Goal: Task Accomplishment & Management: Manage account settings

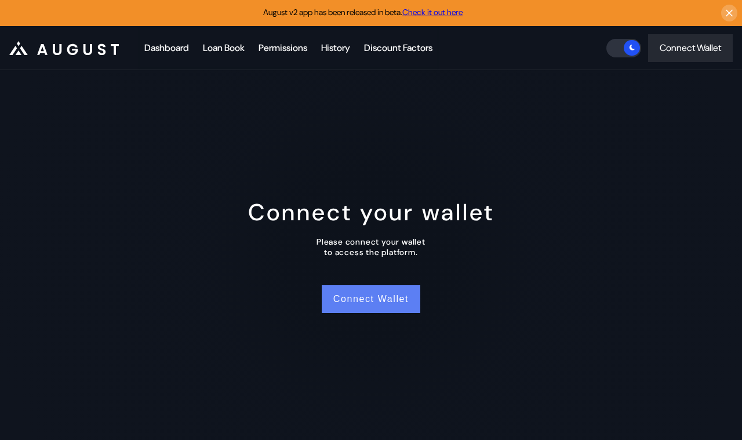
click at [363, 296] on button "Connect Wallet" at bounding box center [371, 299] width 99 height 28
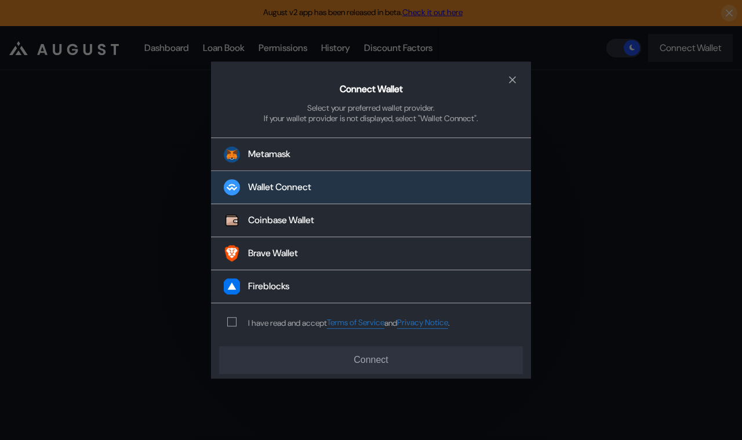
click at [289, 187] on div "Wallet Connect" at bounding box center [279, 187] width 63 height 12
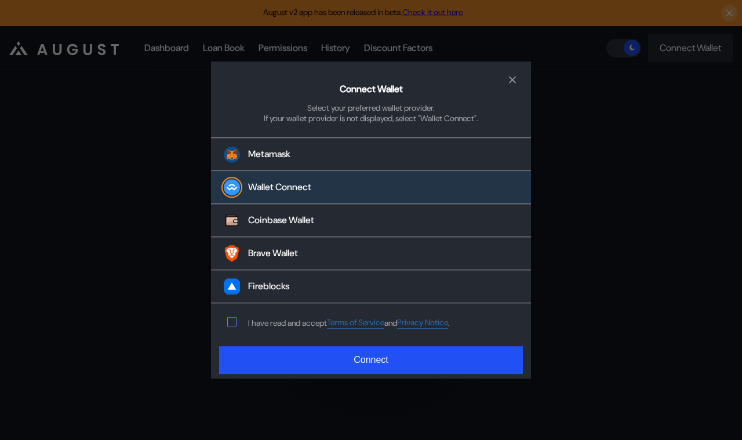
click at [230, 318] on span "modal" at bounding box center [232, 322] width 8 height 8
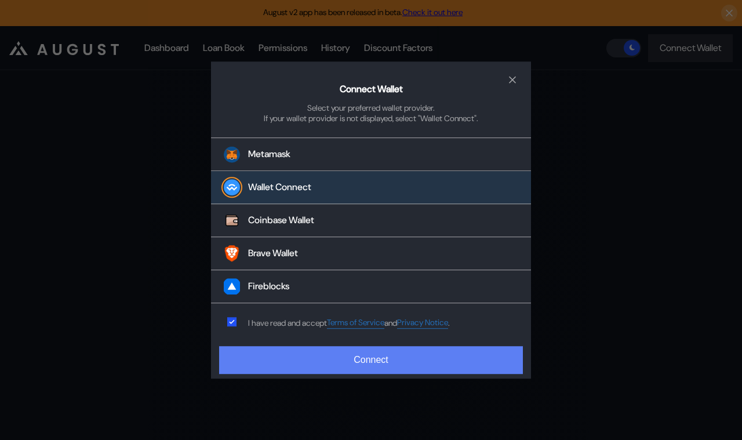
click at [386, 366] on button "Connect" at bounding box center [371, 360] width 304 height 28
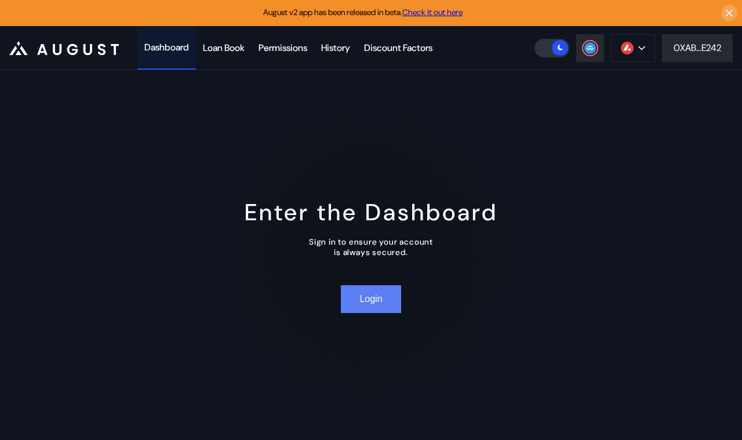
click at [369, 299] on button "Login" at bounding box center [371, 299] width 60 height 28
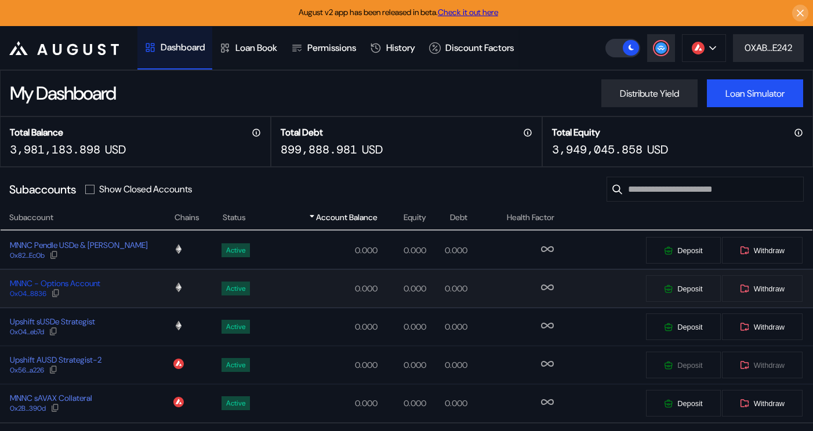
click at [70, 289] on div "MNNC - Options Account" at bounding box center [55, 283] width 90 height 10
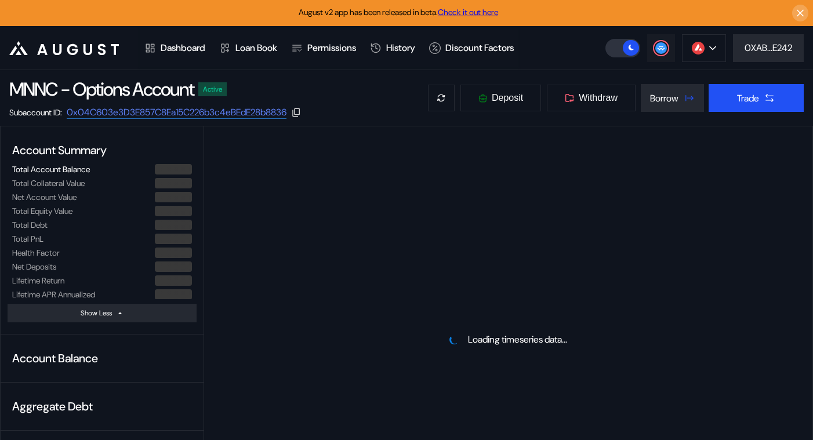
click at [656, 50] on circle at bounding box center [661, 48] width 12 height 12
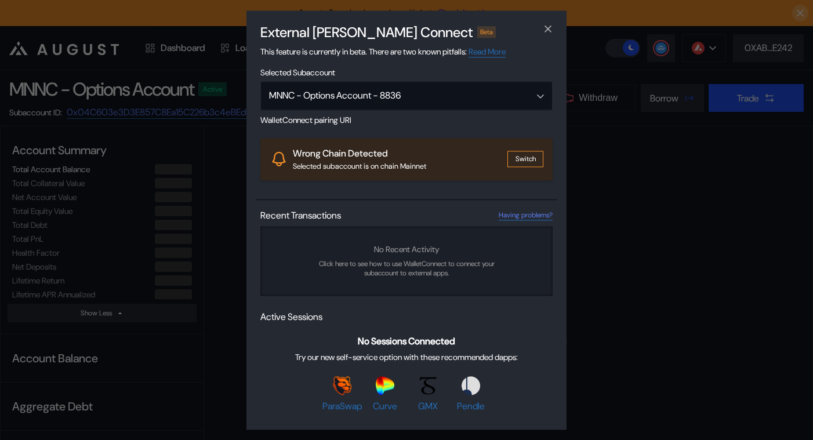
select select "*"
click at [523, 159] on button "Switch" at bounding box center [525, 159] width 36 height 16
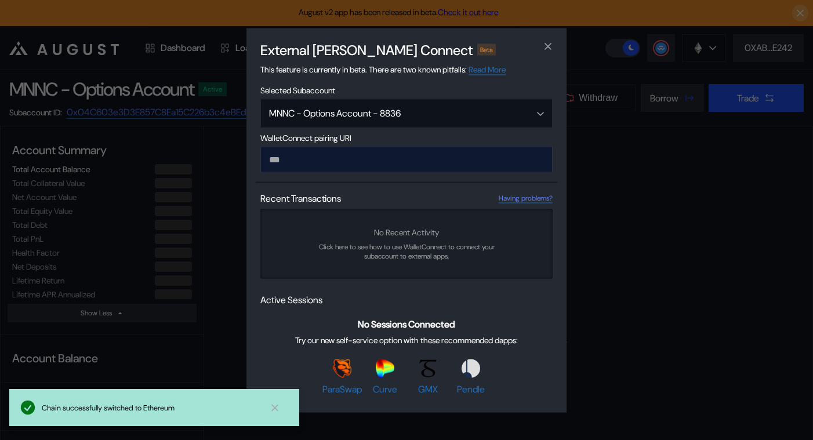
select select "*"
paste input "**********"
type input "**********"
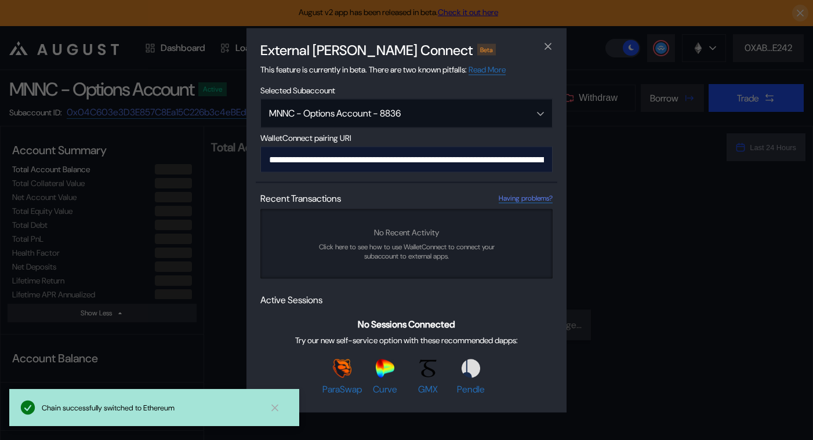
scroll to position [0, 699]
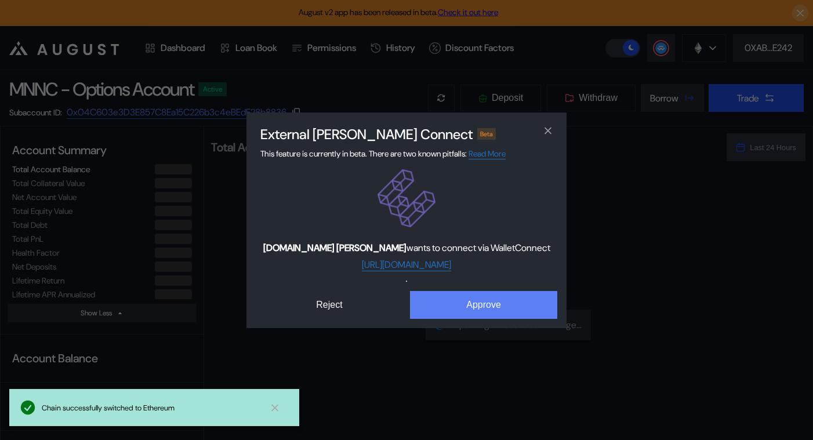
click at [494, 305] on button "Approve" at bounding box center [483, 305] width 147 height 28
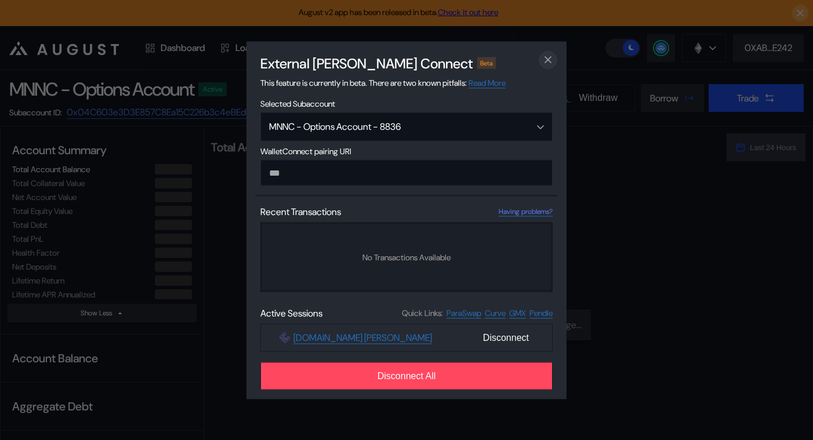
click at [548, 54] on icon "close modal" at bounding box center [548, 60] width 12 height 12
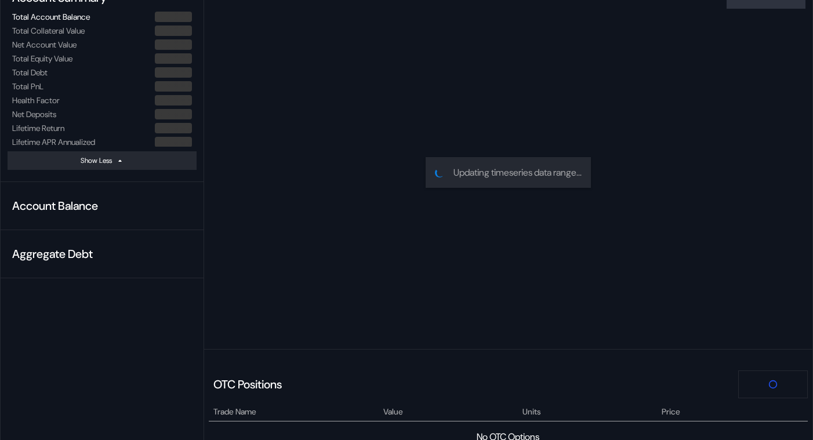
scroll to position [0, 0]
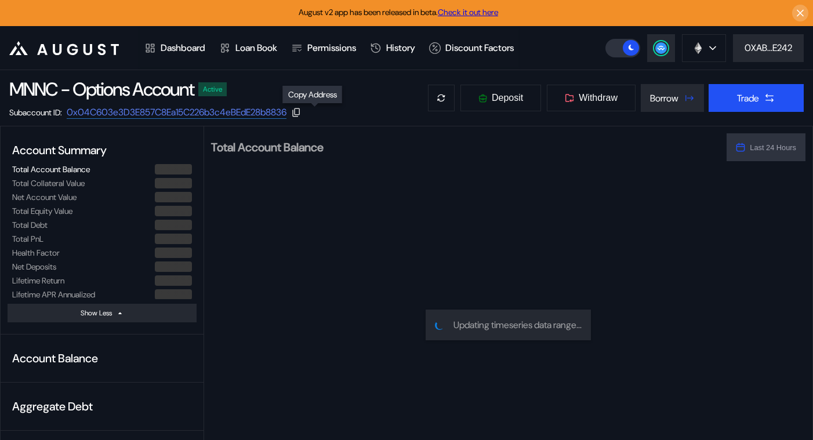
click at [301, 114] on icon at bounding box center [296, 112] width 10 height 10
click at [657, 48] on icon at bounding box center [661, 47] width 8 height 5
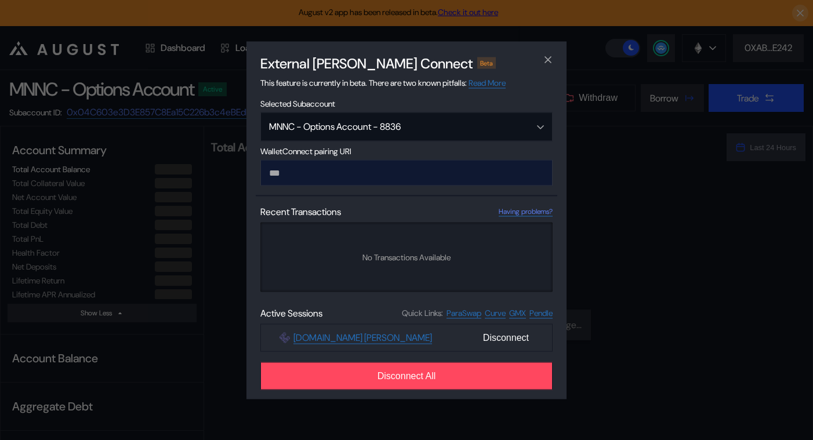
type input "**********"
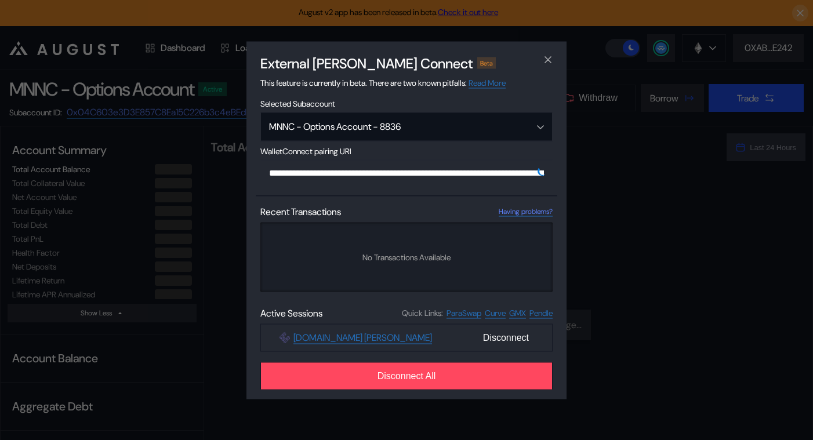
scroll to position [0, 691]
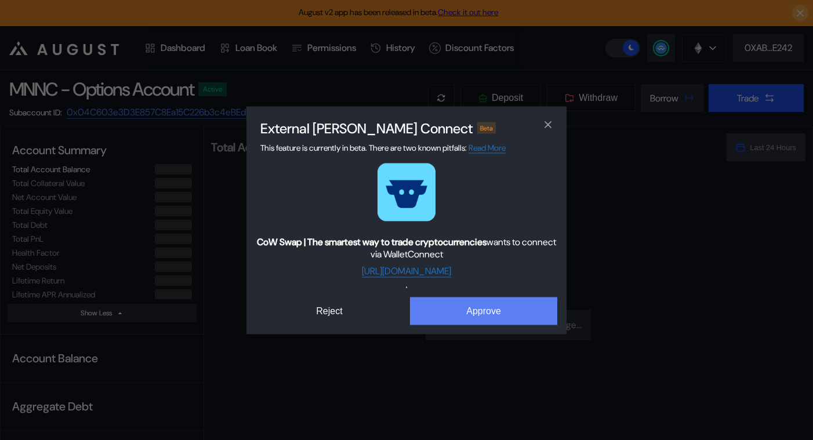
click at [478, 306] on button "Approve" at bounding box center [483, 311] width 147 height 28
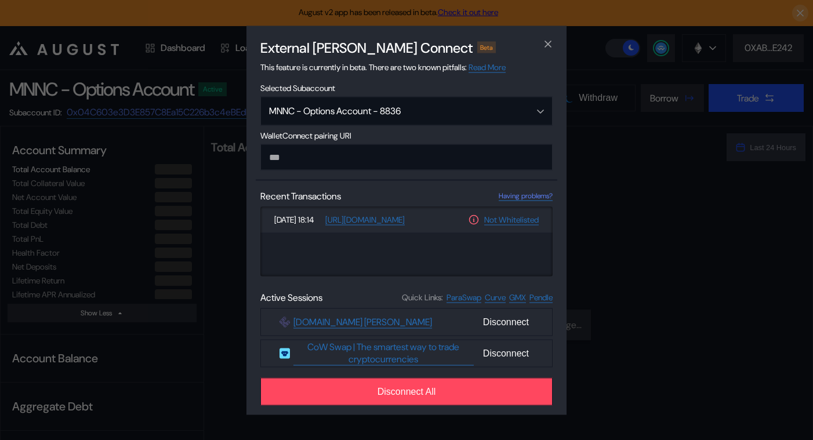
click at [162, 113] on div "External [PERSON_NAME] Connect Beta This feature is currently in beta. There ar…" at bounding box center [406, 220] width 813 height 440
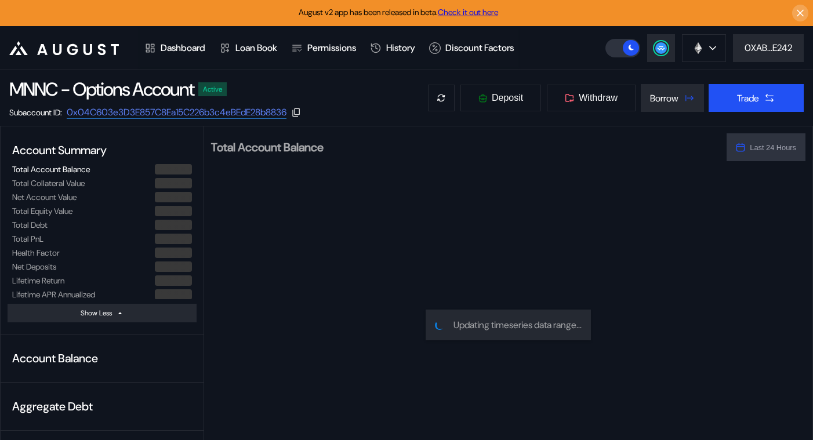
click at [321, 112] on div "Subaccount ID: 0x04C603e3D3E857C8Ea15C226b3c4eBEdE28b8836" at bounding box center [169, 112] width 321 height 13
click at [301, 113] on icon at bounding box center [296, 112] width 10 height 10
